Goal: Task Accomplishment & Management: Manage account settings

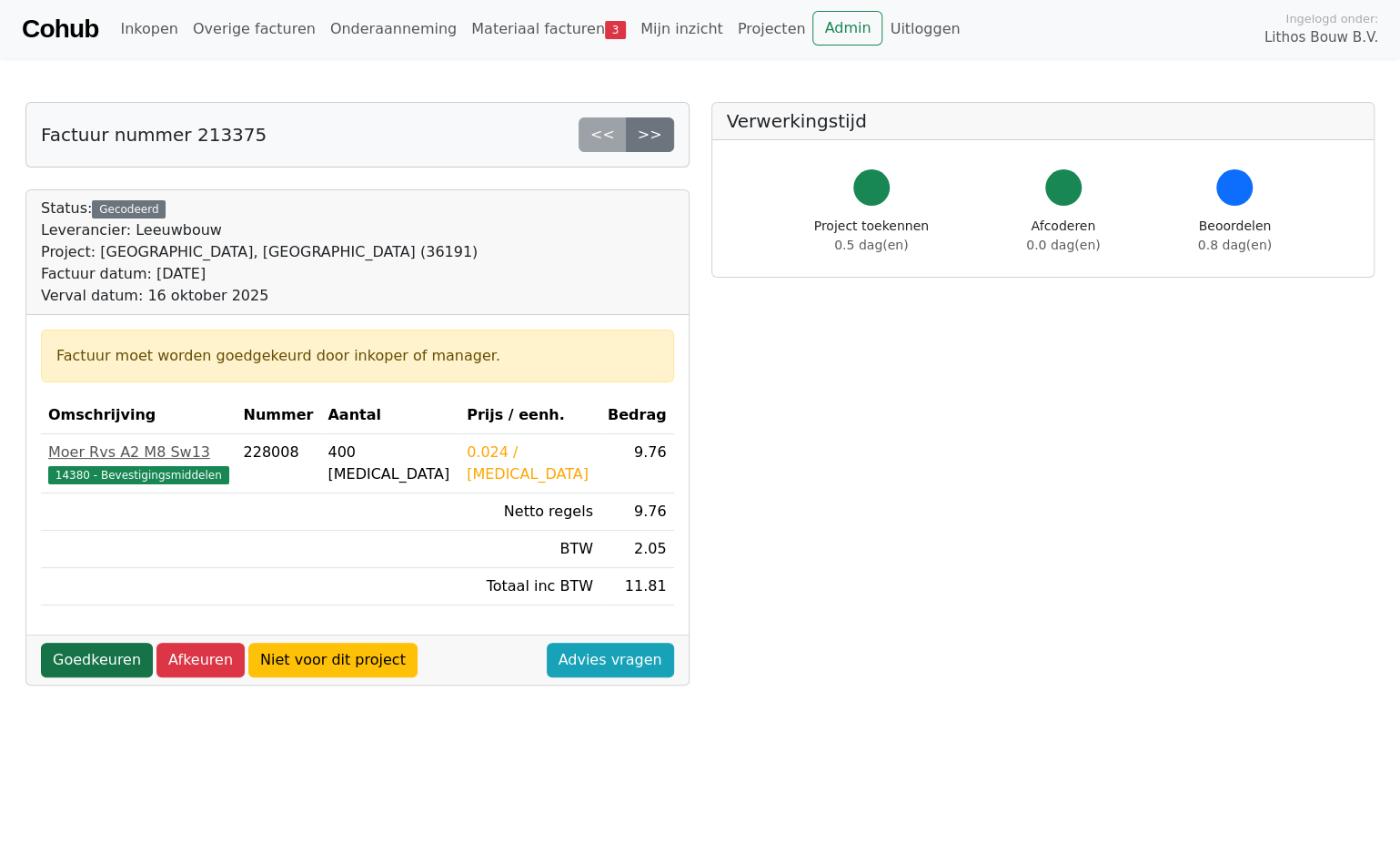
click at [94, 653] on link "Goedkeuren" at bounding box center [96, 659] width 112 height 34
